Goal: Find specific page/section: Find specific page/section

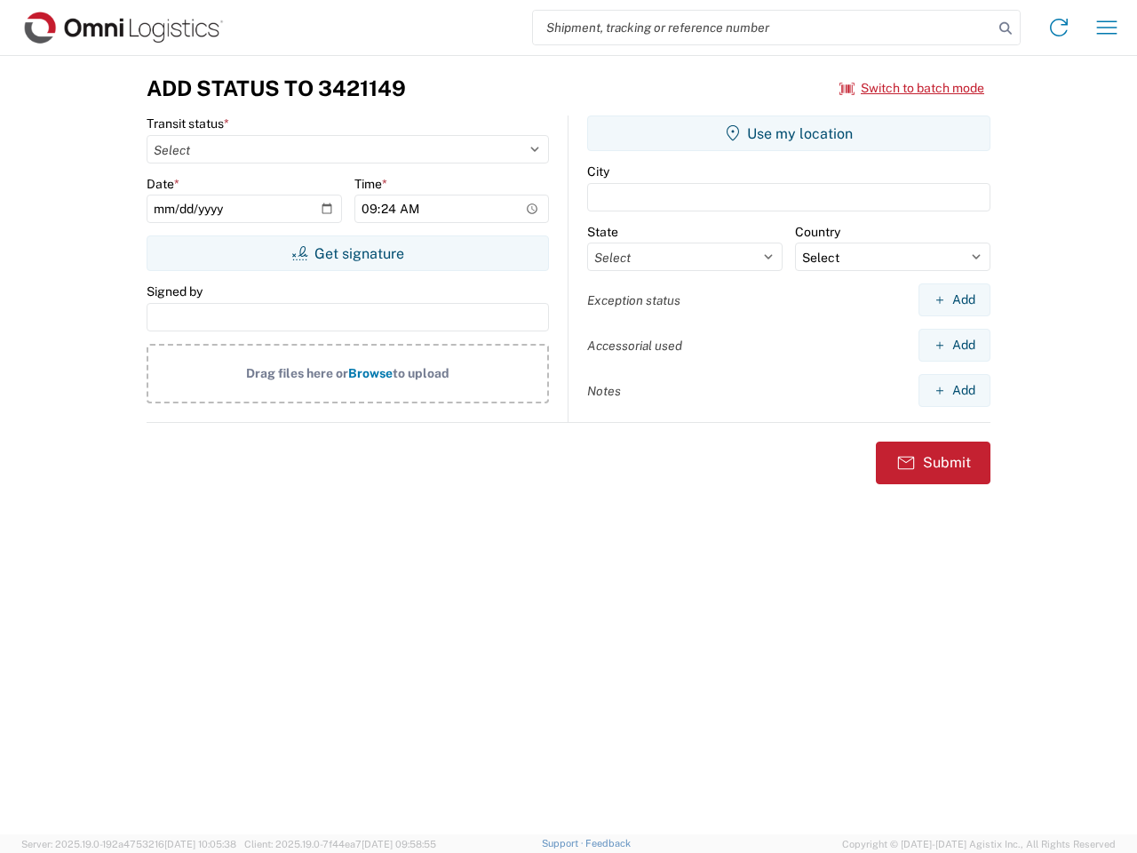
click at [763, 28] on input "search" at bounding box center [763, 28] width 460 height 34
click at [1006, 28] on icon at bounding box center [1005, 28] width 25 height 25
click at [1059, 28] on icon at bounding box center [1059, 27] width 28 height 28
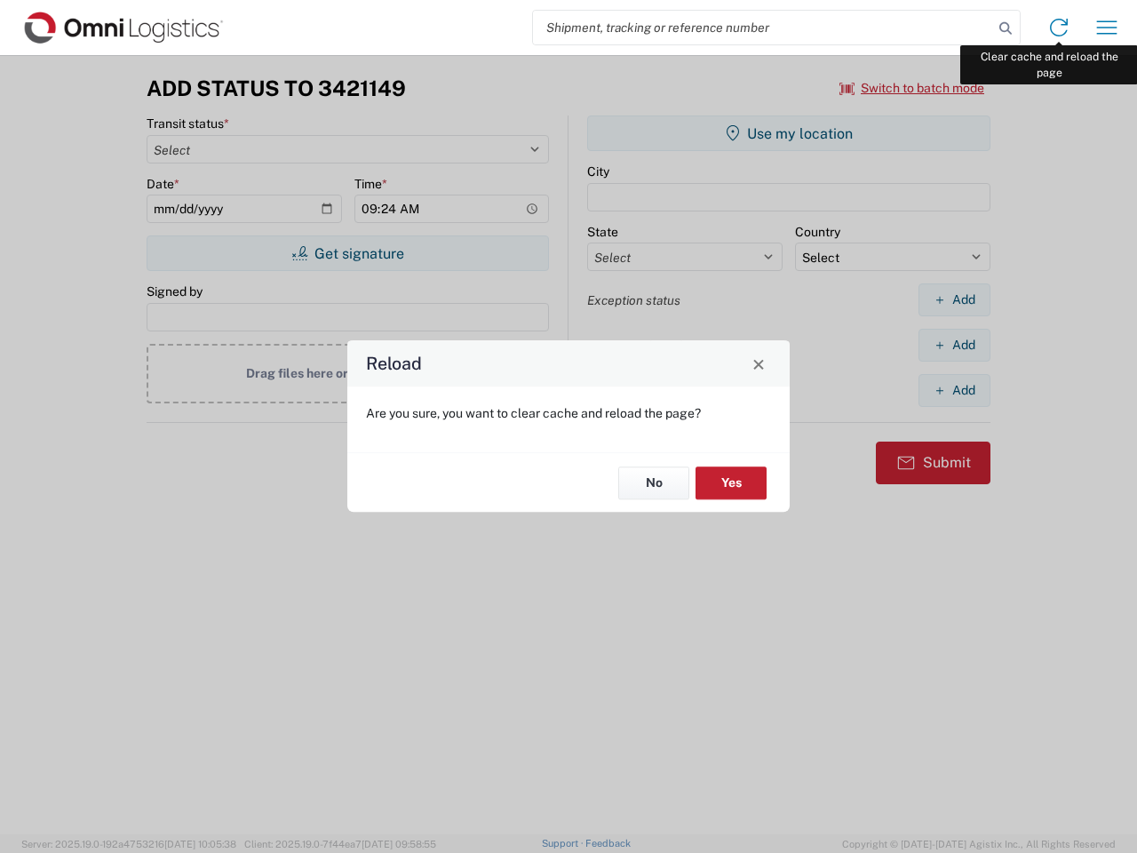
click at [1107, 28] on div "Reload Are you sure, you want to clear cache and reload the page? No Yes" at bounding box center [568, 426] width 1137 height 853
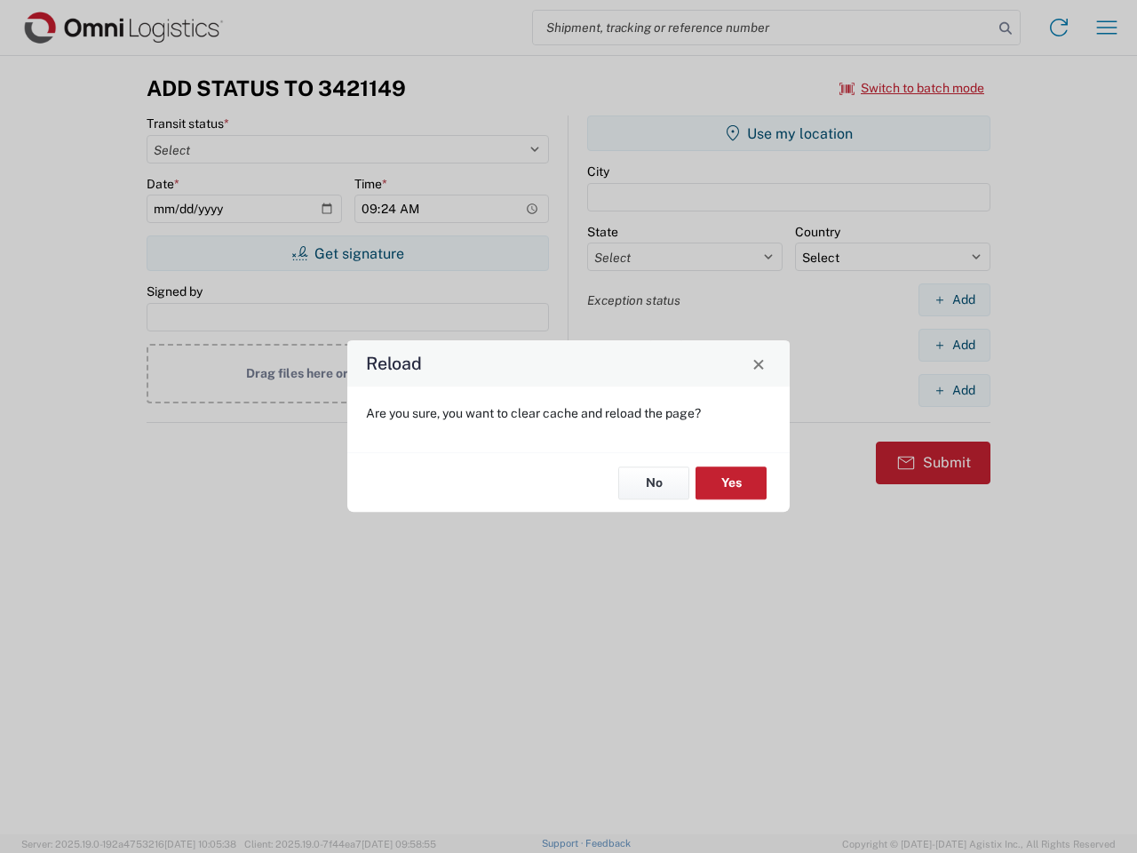
click at [913, 88] on div "Reload Are you sure, you want to clear cache and reload the page? No Yes" at bounding box center [568, 426] width 1137 height 853
click at [347, 253] on div "Reload Are you sure, you want to clear cache and reload the page? No Yes" at bounding box center [568, 426] width 1137 height 853
click at [789, 133] on div "Reload Are you sure, you want to clear cache and reload the page? No Yes" at bounding box center [568, 426] width 1137 height 853
click at [954, 299] on div "Reload Are you sure, you want to clear cache and reload the page? No Yes" at bounding box center [568, 426] width 1137 height 853
click at [954, 345] on div "Reload Are you sure, you want to clear cache and reload the page? No Yes" at bounding box center [568, 426] width 1137 height 853
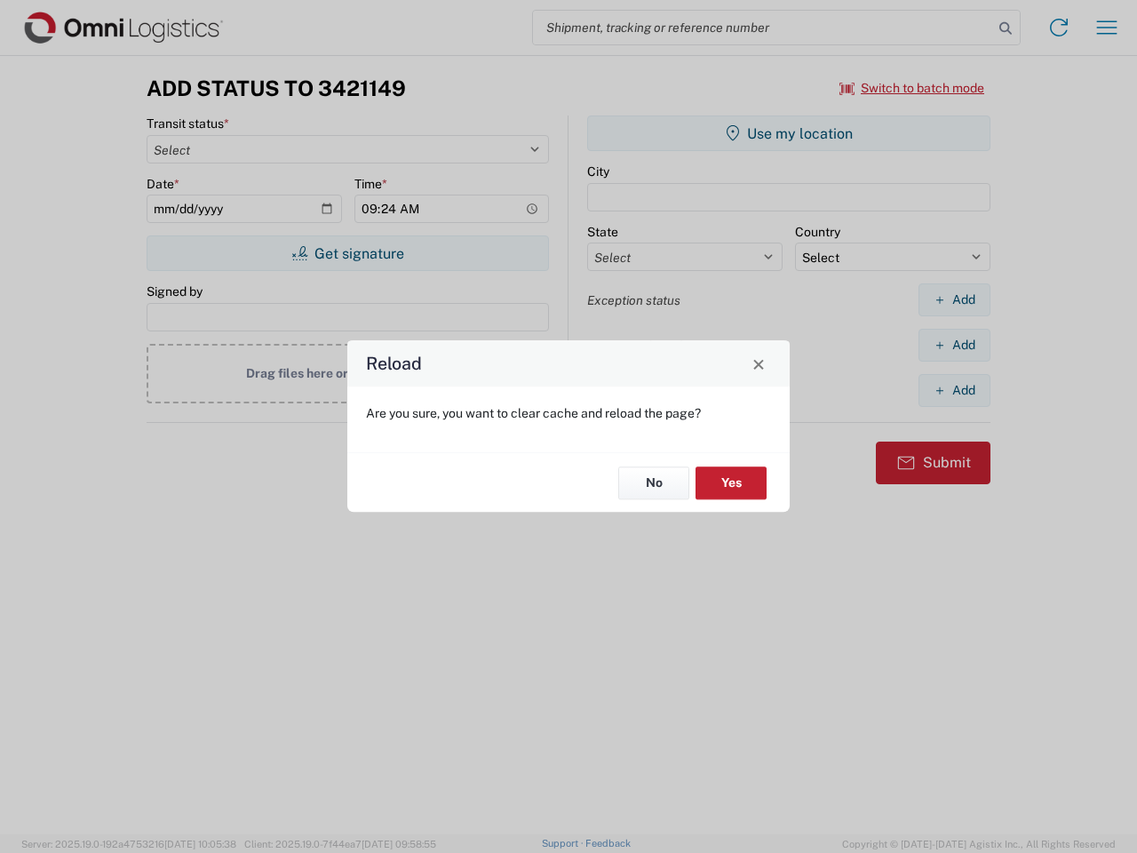
click at [954, 390] on div "Reload Are you sure, you want to clear cache and reload the page? No Yes" at bounding box center [568, 426] width 1137 height 853
